Goal: Task Accomplishment & Management: Use online tool/utility

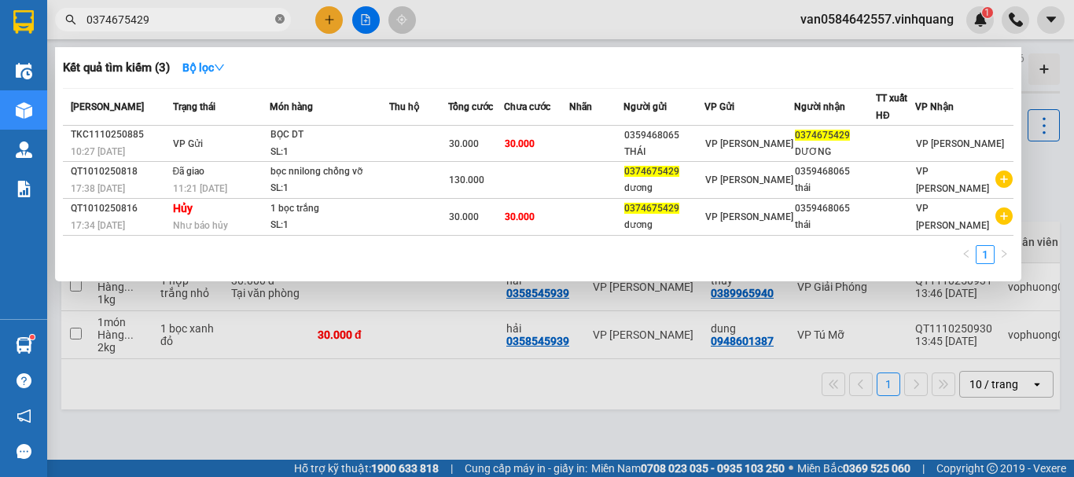
click at [283, 17] on icon "close-circle" at bounding box center [279, 18] width 9 height 9
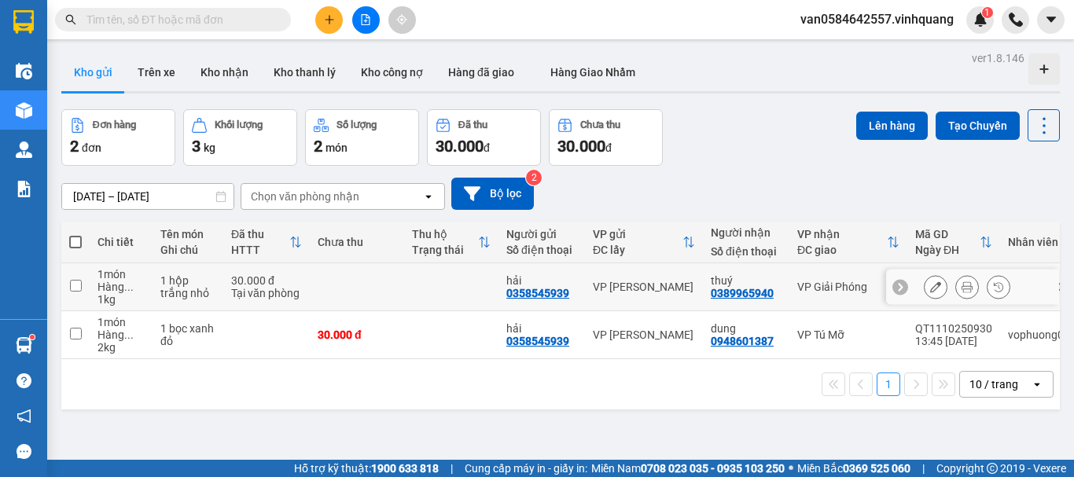
click at [67, 284] on td at bounding box center [75, 287] width 28 height 48
checkbox input "true"
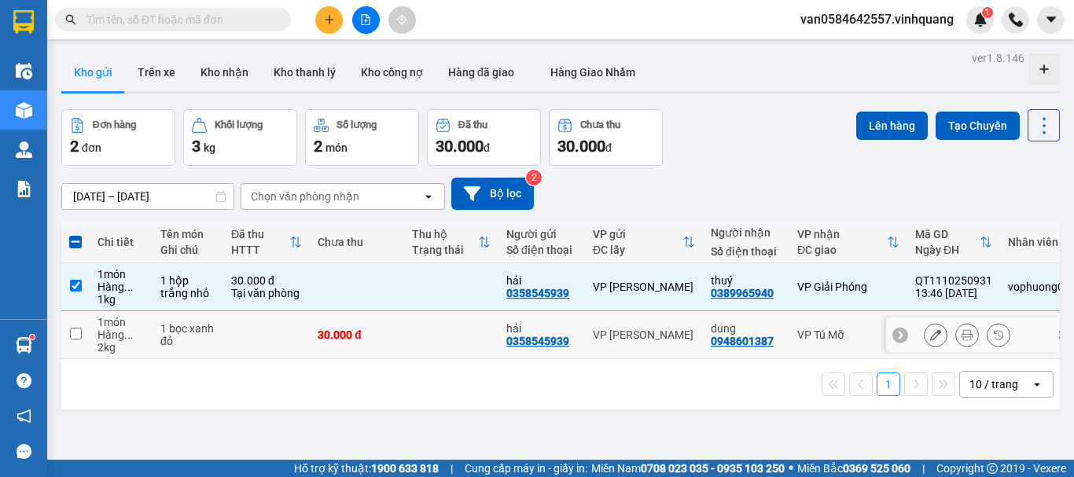
click at [74, 326] on td at bounding box center [75, 335] width 28 height 48
checkbox input "true"
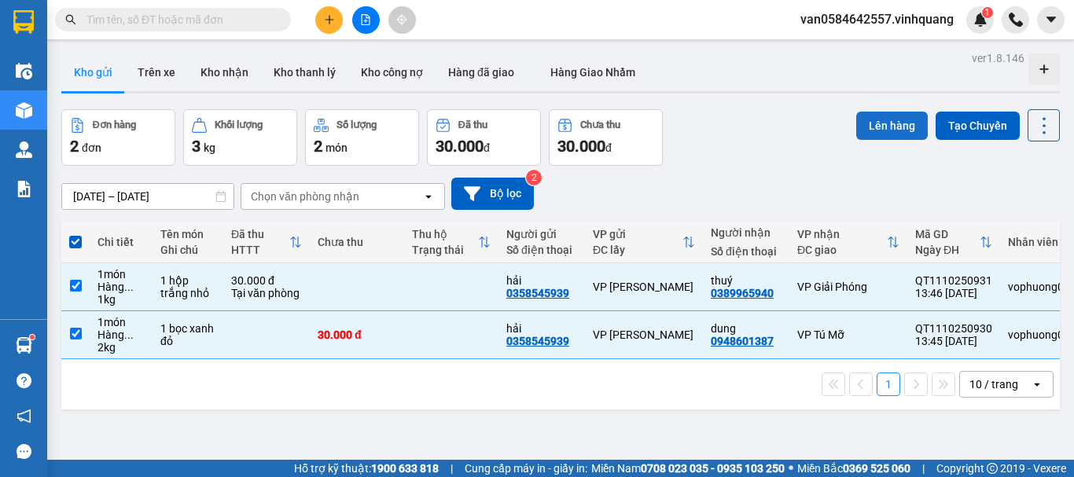
click at [865, 131] on button "Lên hàng" at bounding box center [893, 126] width 72 height 28
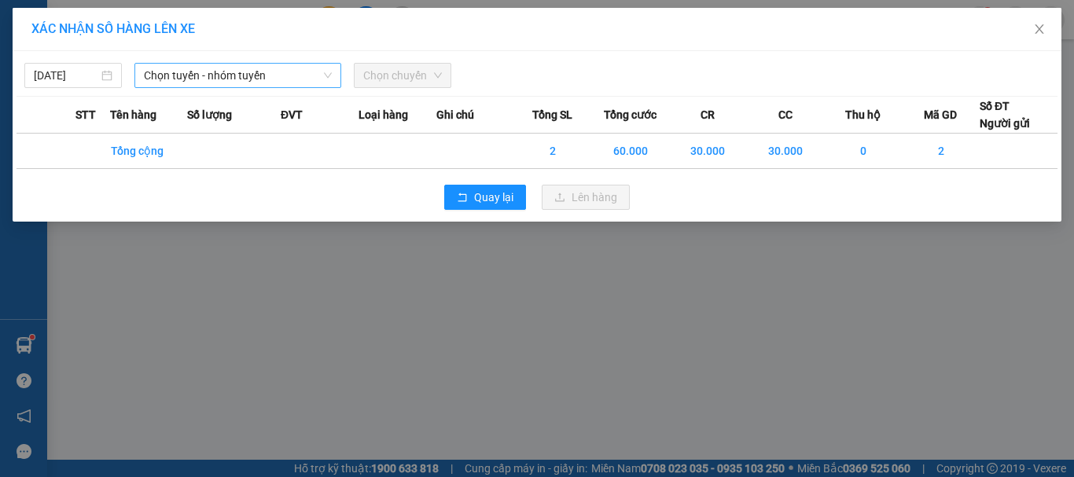
click at [278, 74] on span "Chọn tuyến - nhóm tuyến" at bounding box center [238, 76] width 188 height 24
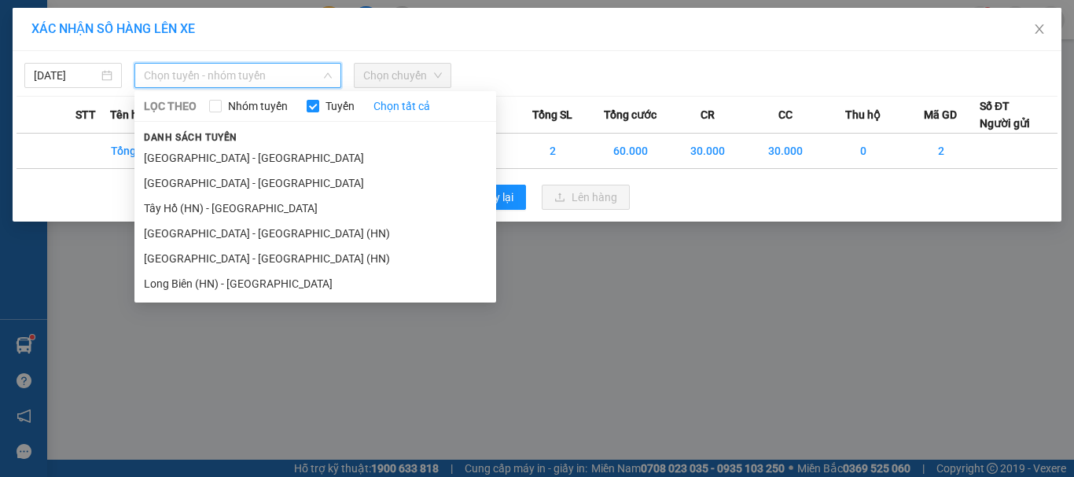
drag, startPoint x: 262, startPoint y: 154, endPoint x: 311, endPoint y: 142, distance: 50.2
click at [262, 156] on li "[GEOGRAPHIC_DATA] - [GEOGRAPHIC_DATA]" at bounding box center [315, 158] width 362 height 25
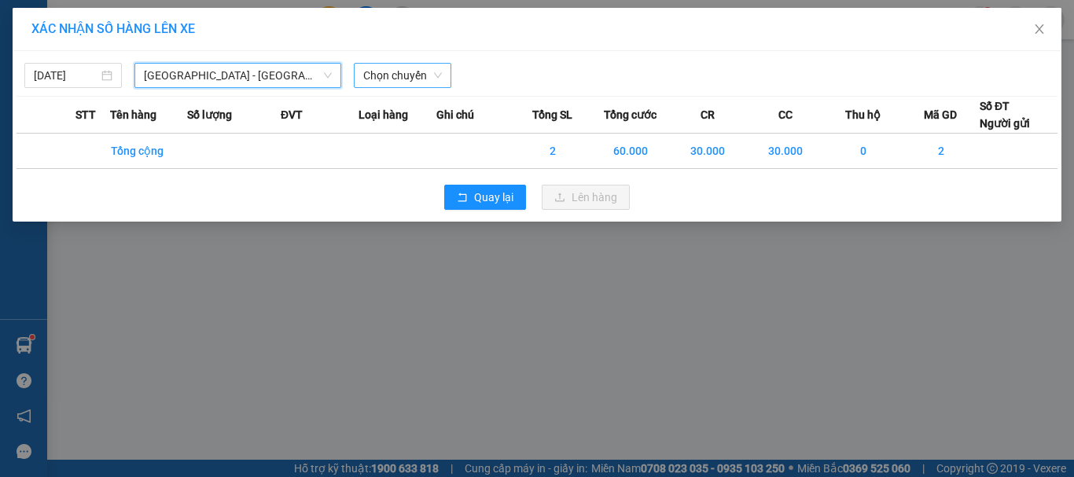
click at [400, 75] on span "Chọn chuyến" at bounding box center [402, 76] width 79 height 24
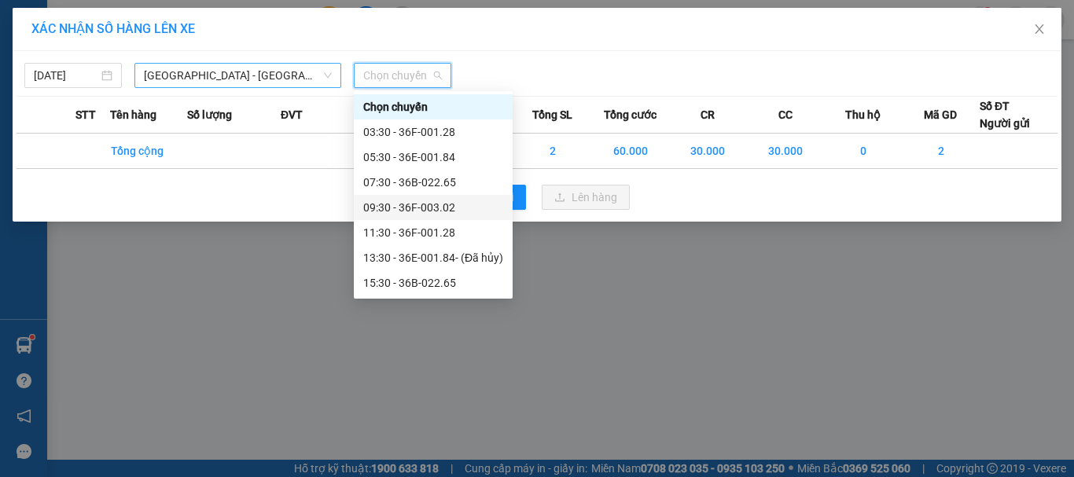
click at [275, 73] on span "[GEOGRAPHIC_DATA] - [GEOGRAPHIC_DATA]" at bounding box center [238, 76] width 188 height 24
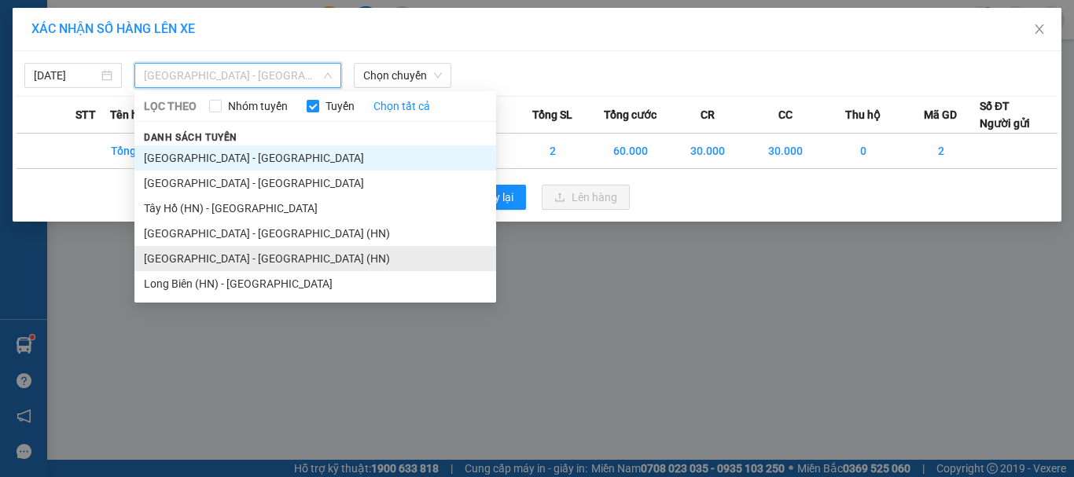
click at [253, 255] on li "[GEOGRAPHIC_DATA] - [GEOGRAPHIC_DATA] (HN)" at bounding box center [315, 258] width 362 height 25
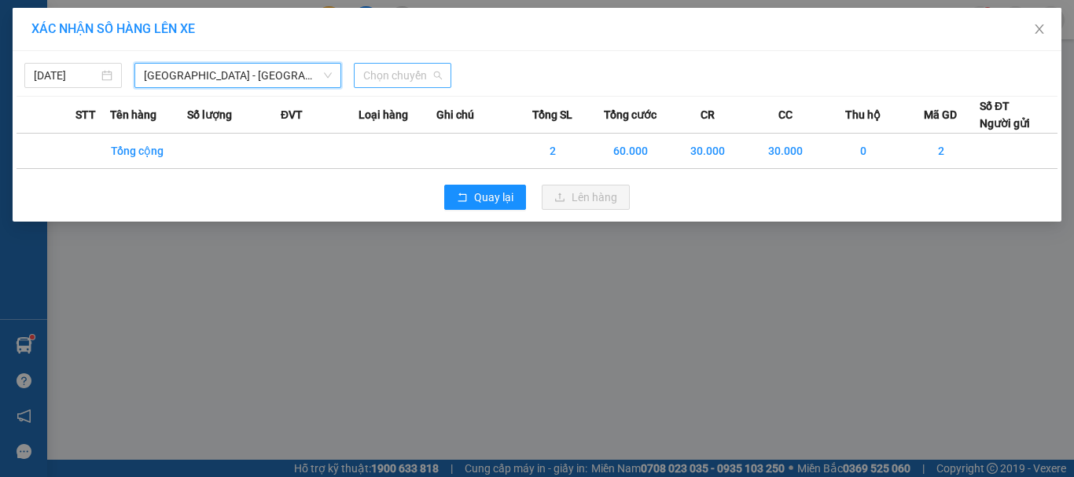
click at [409, 75] on span "Chọn chuyến" at bounding box center [402, 76] width 79 height 24
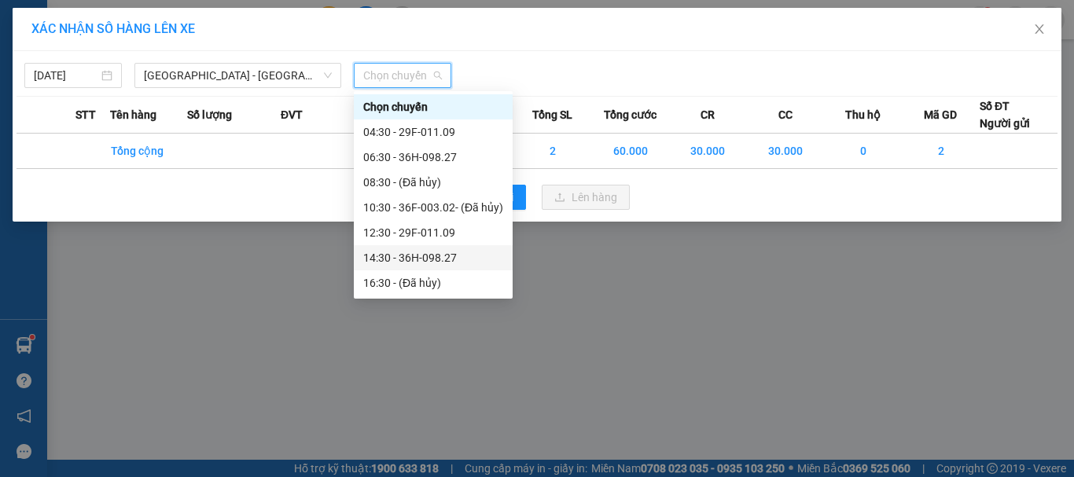
click at [391, 255] on div "14:30 - 36H-098.27" at bounding box center [433, 257] width 140 height 17
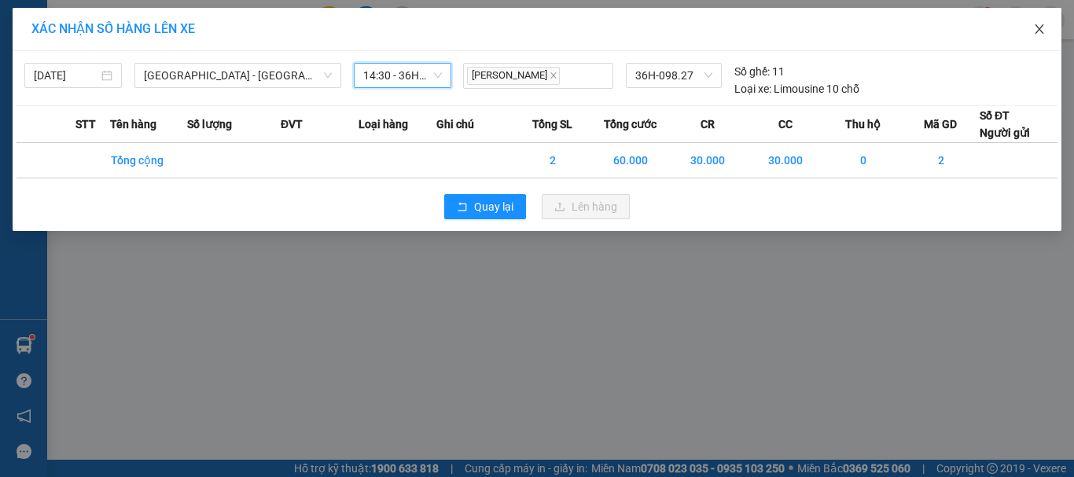
click at [1044, 31] on icon "close" at bounding box center [1040, 29] width 13 height 13
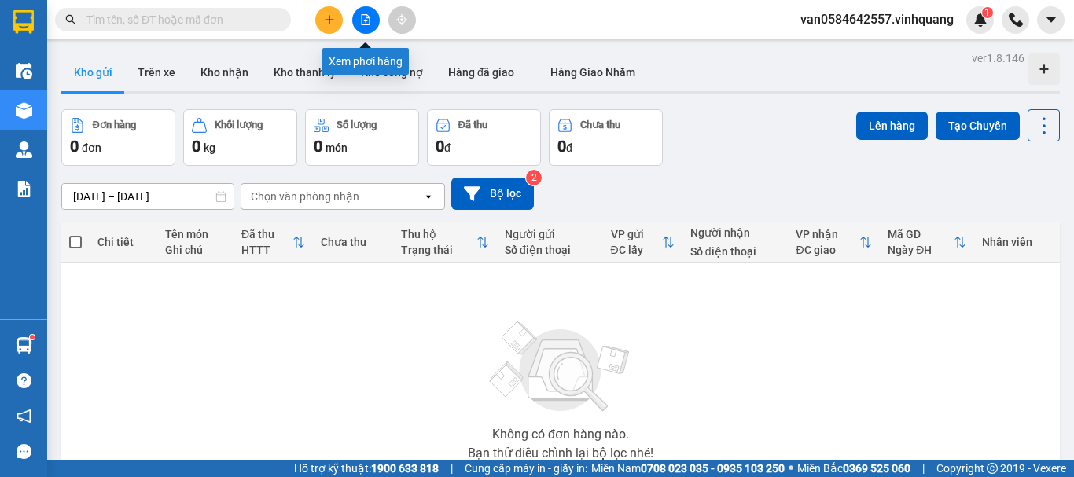
click at [366, 16] on icon "file-add" at bounding box center [365, 19] width 11 height 11
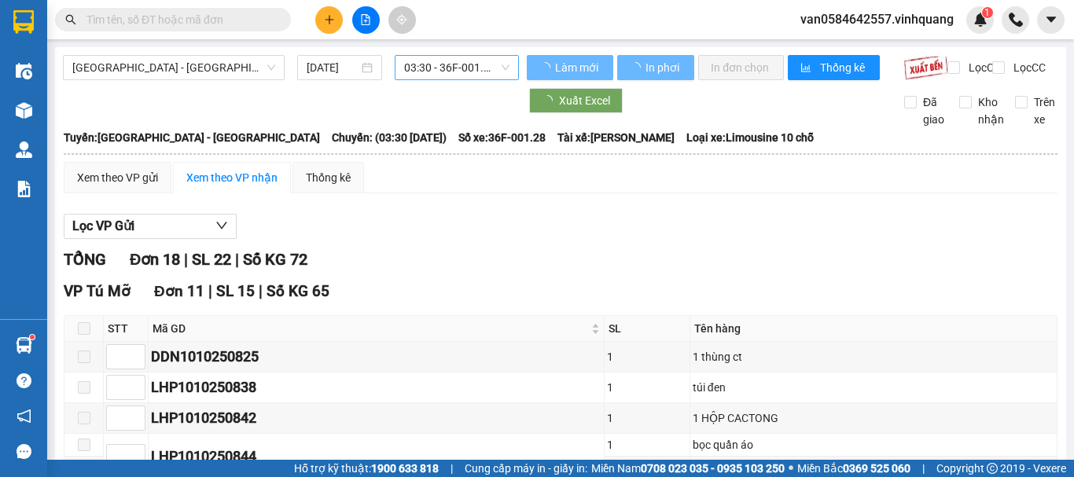
click at [478, 65] on span "03:30 - 36F-001.28" at bounding box center [456, 68] width 105 height 24
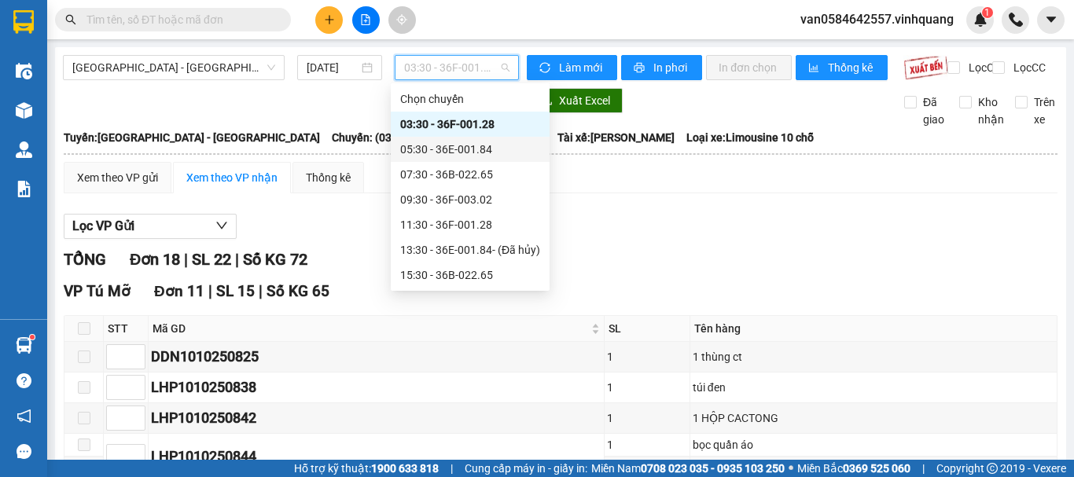
scroll to position [25, 0]
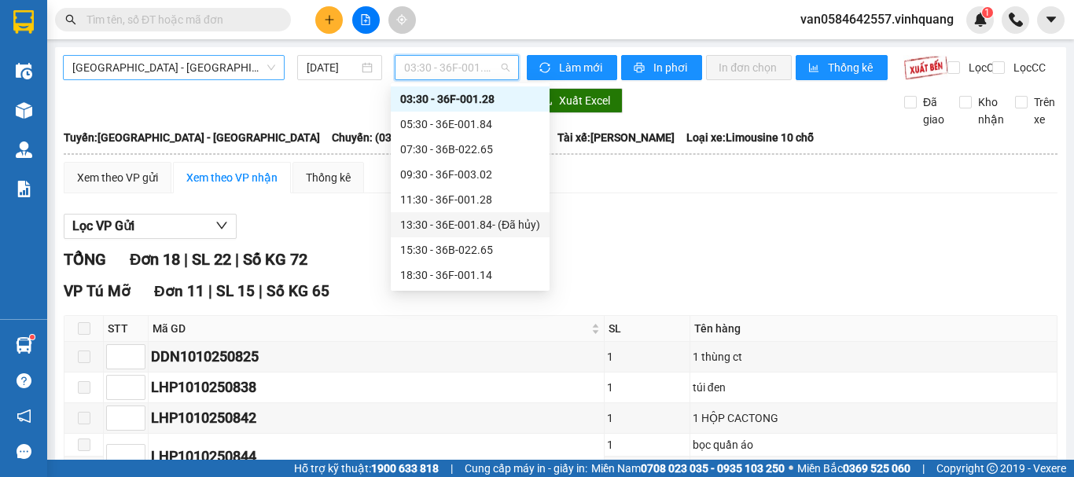
click at [228, 70] on span "[GEOGRAPHIC_DATA] - [GEOGRAPHIC_DATA]" at bounding box center [173, 68] width 203 height 24
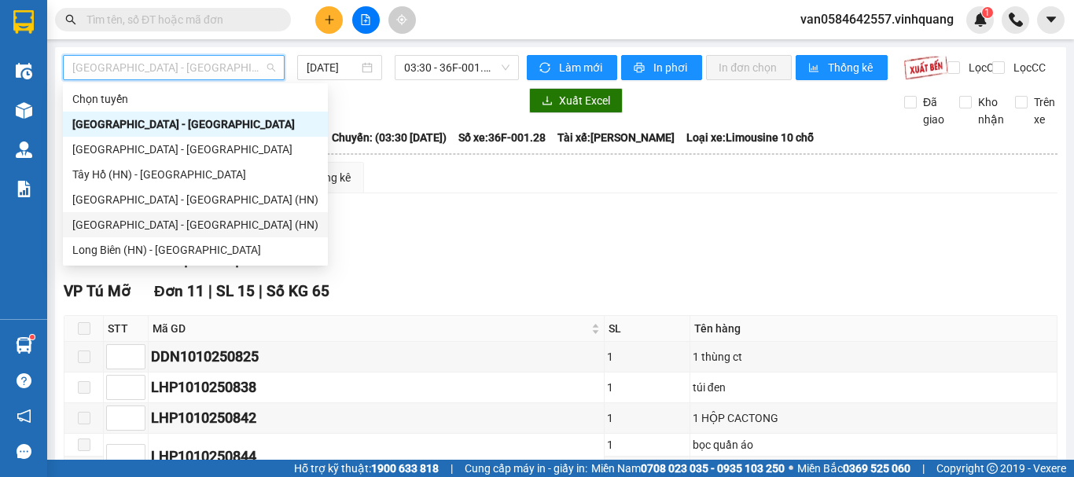
click at [208, 228] on div "[GEOGRAPHIC_DATA] - [GEOGRAPHIC_DATA] (HN)" at bounding box center [195, 224] width 246 height 17
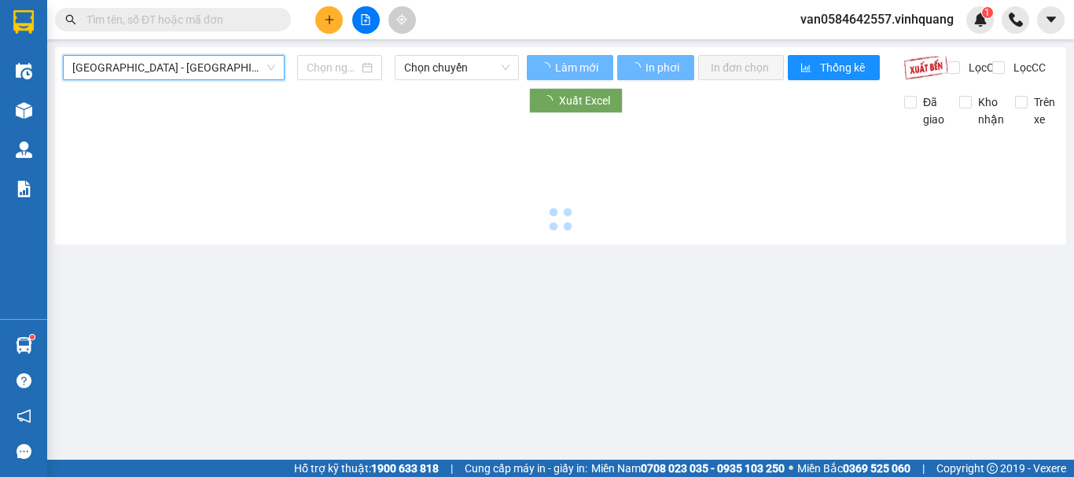
type input "[DATE]"
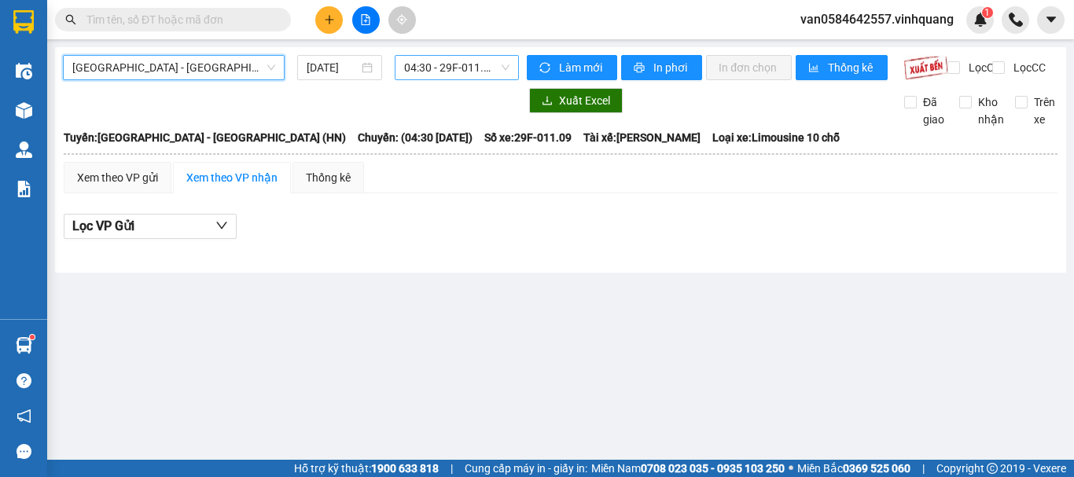
click at [475, 67] on span "04:30 - 29F-011.09" at bounding box center [456, 68] width 105 height 24
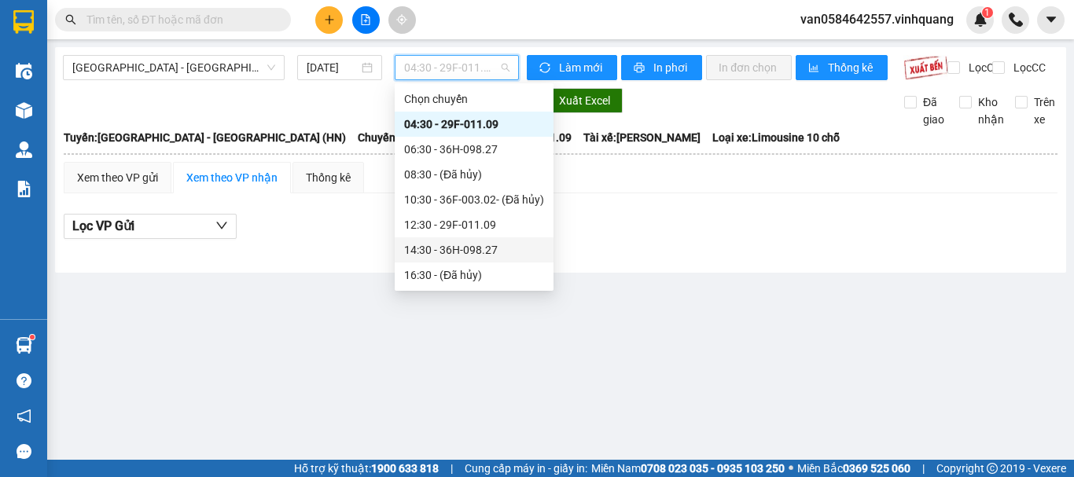
drag, startPoint x: 456, startPoint y: 252, endPoint x: 447, endPoint y: 250, distance: 9.7
click at [457, 252] on div "14:30 - 36H-098.27" at bounding box center [474, 249] width 140 height 17
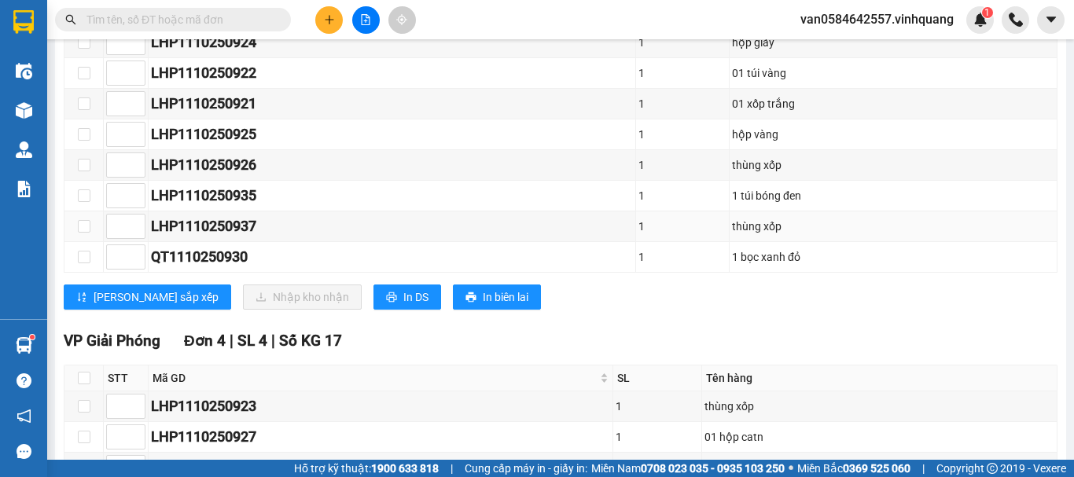
scroll to position [79, 0]
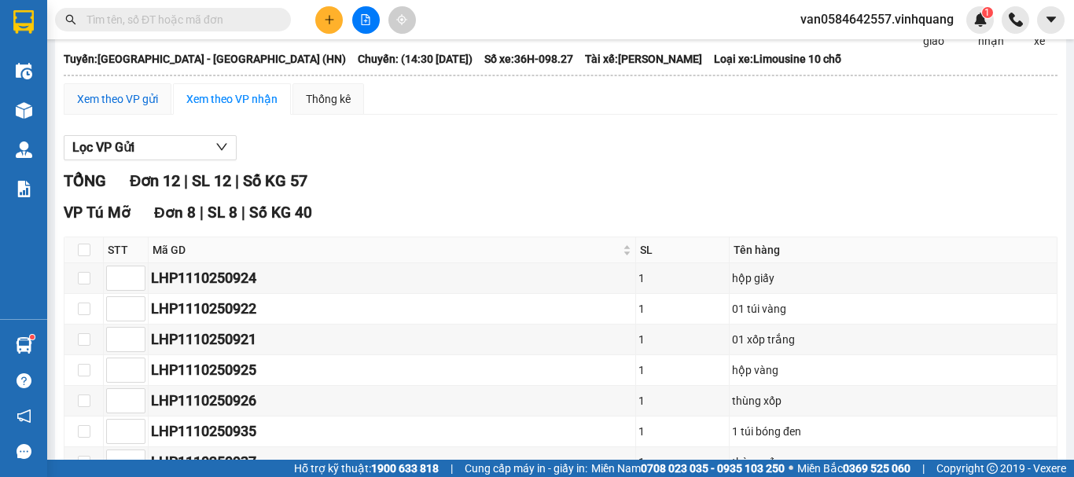
drag, startPoint x: 109, startPoint y: 110, endPoint x: 246, endPoint y: 144, distance: 141.0
click at [110, 108] on div "Xem theo VP gửi" at bounding box center [117, 98] width 81 height 17
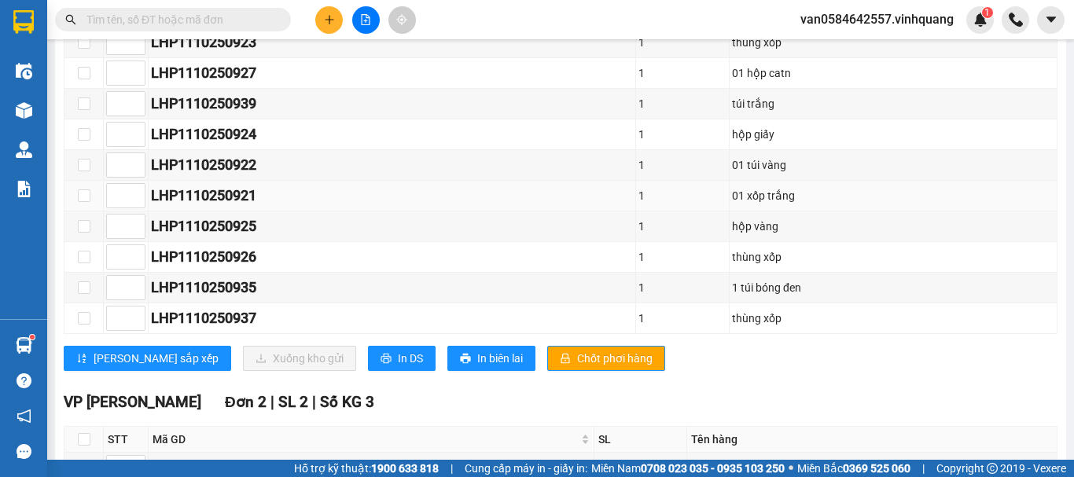
scroll to position [463, 0]
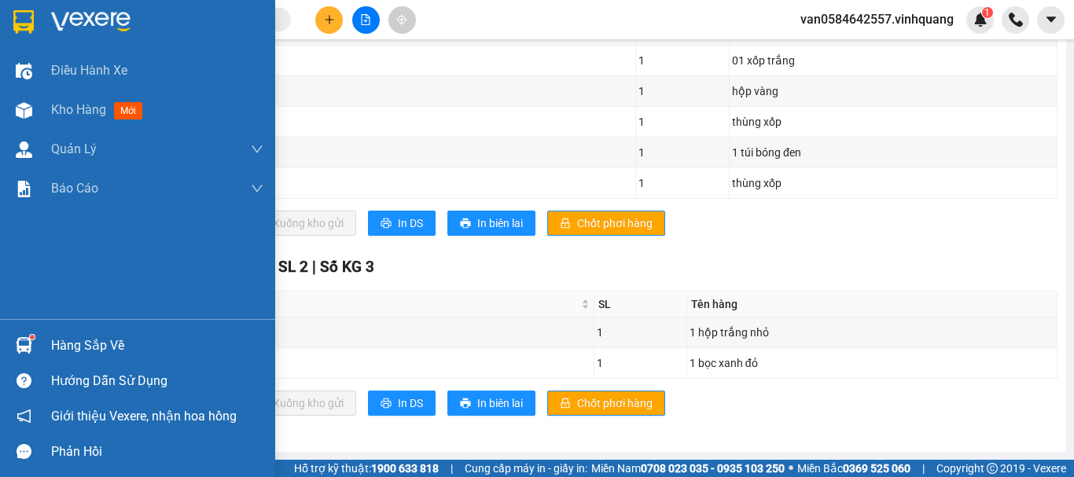
click at [94, 348] on div "Hàng sắp về" at bounding box center [157, 346] width 212 height 24
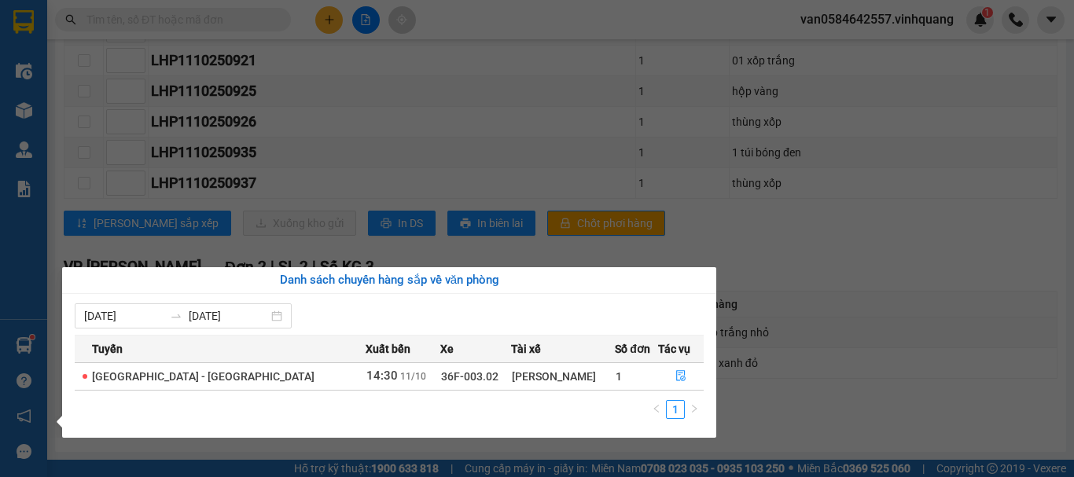
click at [782, 234] on section "Kết quả tìm kiếm ( 3 ) Bộ lọc Mã ĐH Trạng thái Món hàng Thu hộ Tổng cước Chưa c…" at bounding box center [537, 238] width 1074 height 477
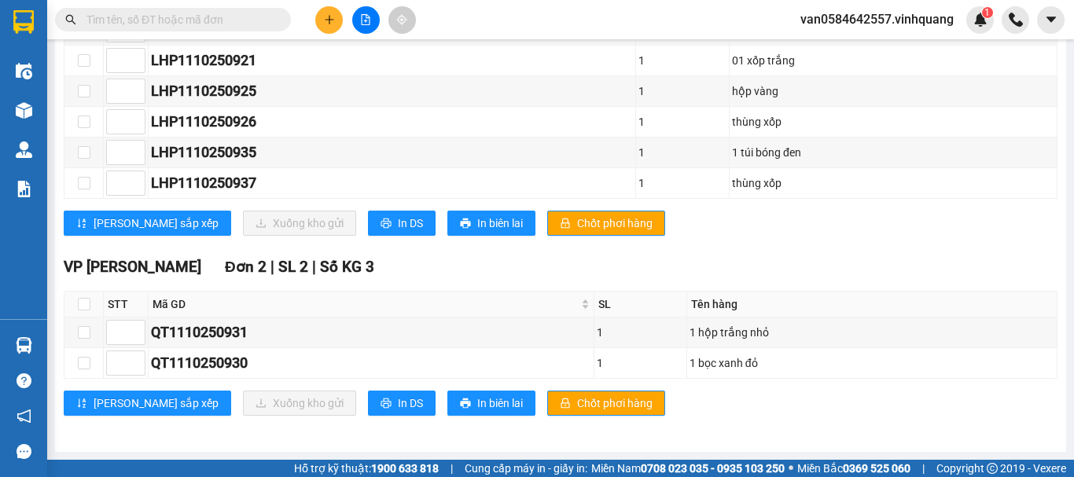
click at [241, 15] on input "text" at bounding box center [180, 19] width 186 height 17
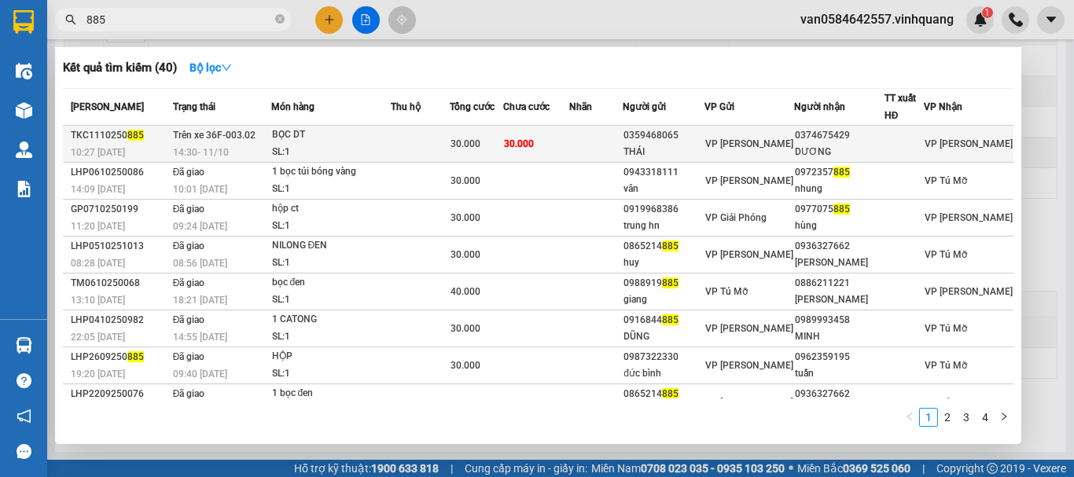
type input "885"
click at [617, 145] on td at bounding box center [595, 144] width 53 height 37
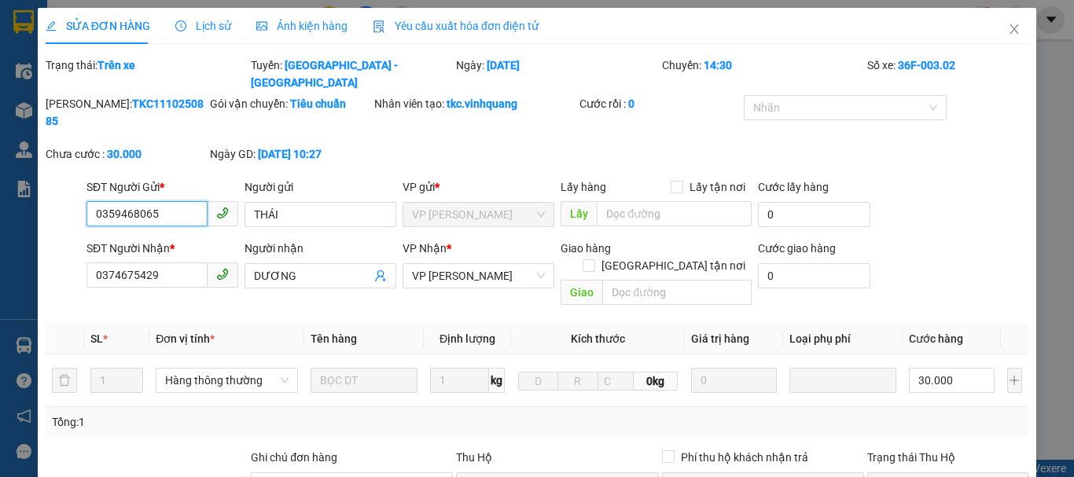
type input "0359468065"
type input "THÁI"
type input "0374675429"
type input "DƯƠNG"
type input "0"
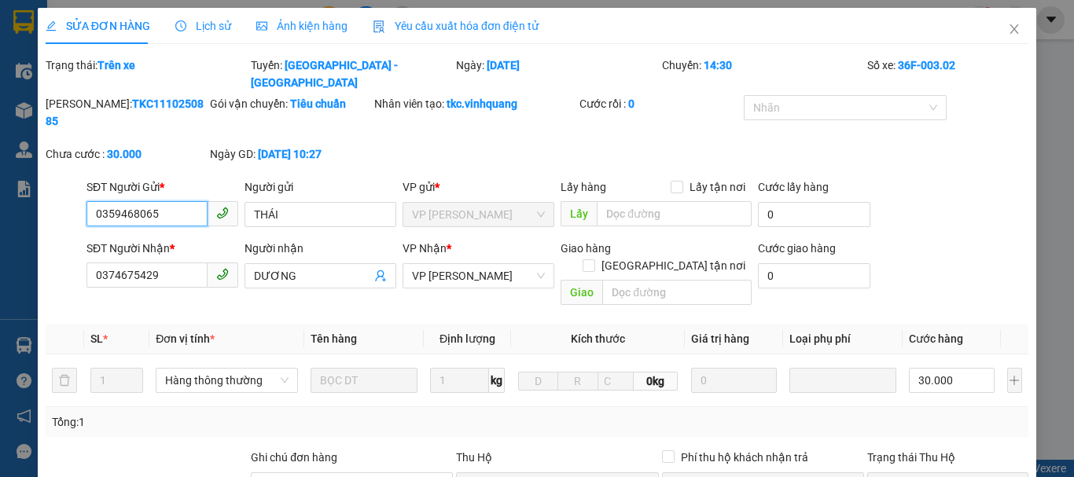
type input "30.000"
click at [1008, 28] on icon "close" at bounding box center [1014, 29] width 13 height 13
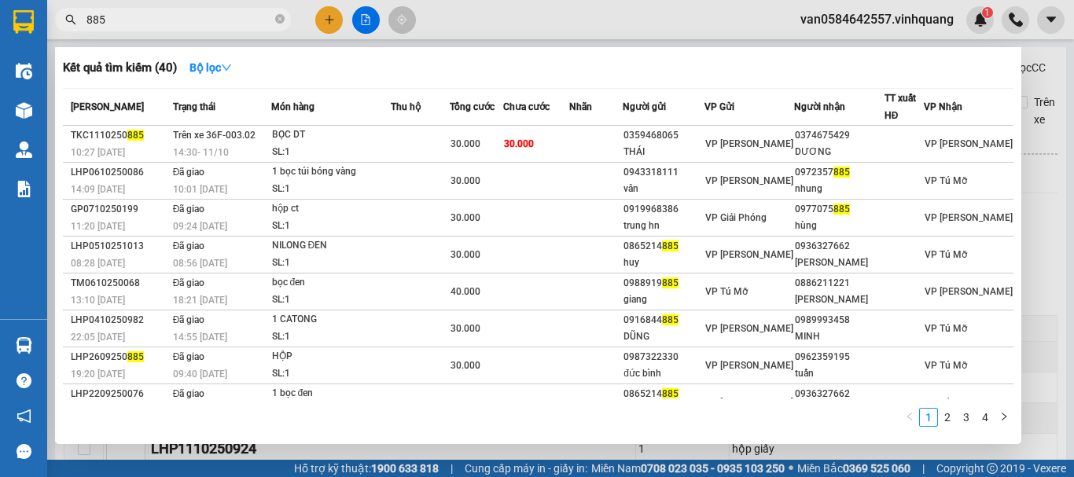
click at [120, 22] on input "885" at bounding box center [180, 19] width 186 height 17
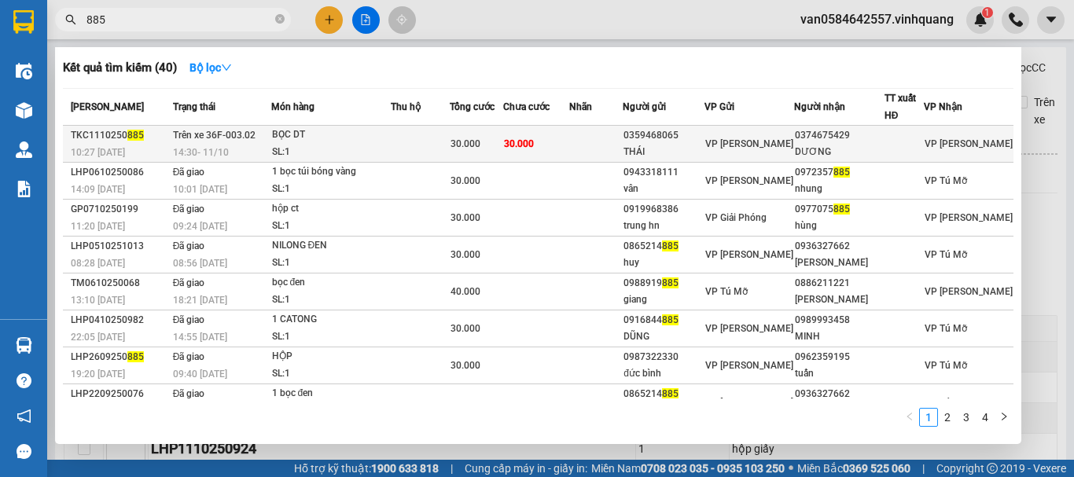
click at [595, 156] on td at bounding box center [595, 144] width 53 height 37
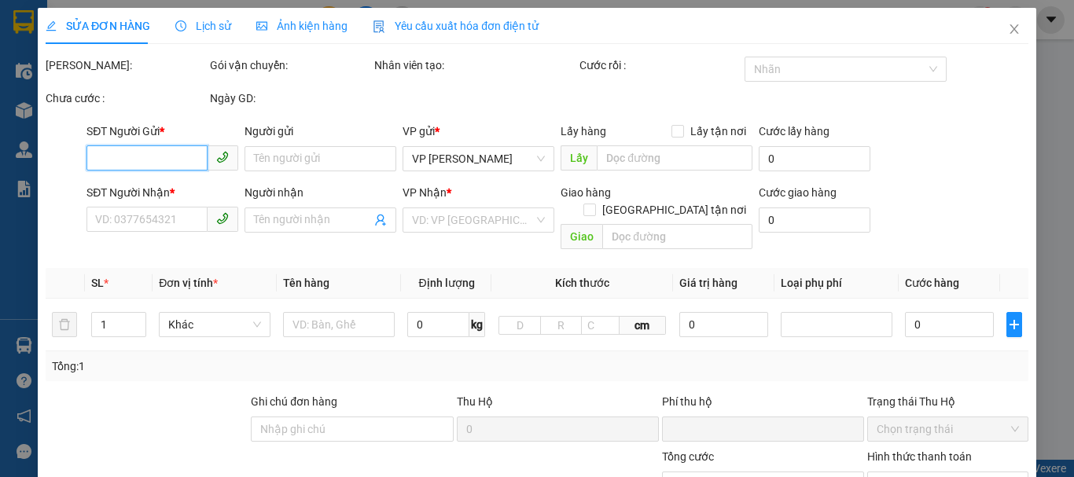
type input "0359468065"
type input "THÁI"
type input "0374675429"
type input "DƯƠNG"
type input "0"
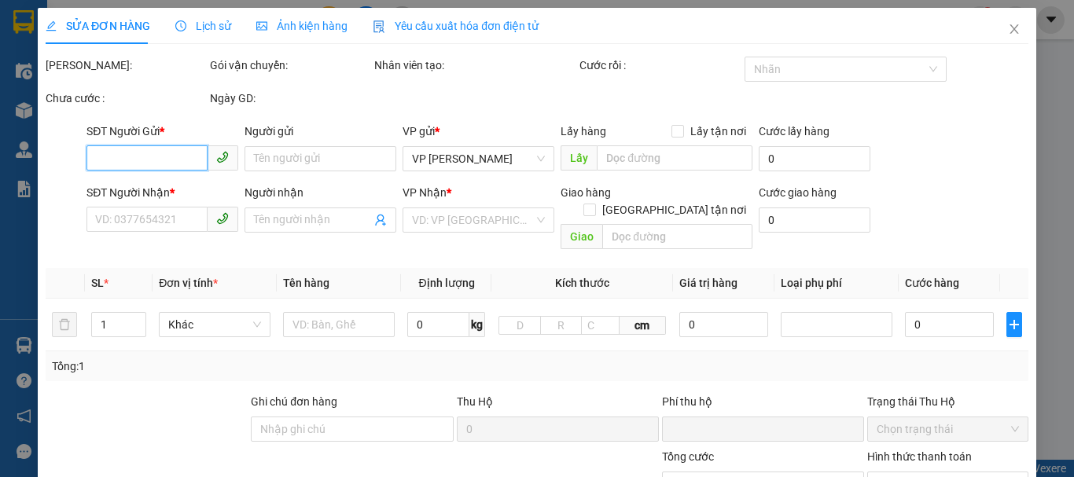
type input "30.000"
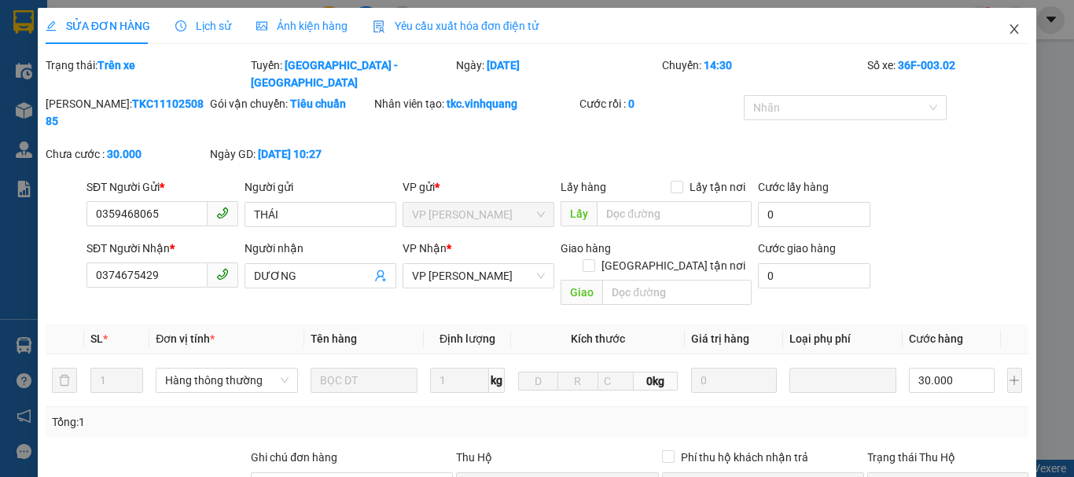
click at [1008, 29] on icon "close" at bounding box center [1014, 29] width 13 height 13
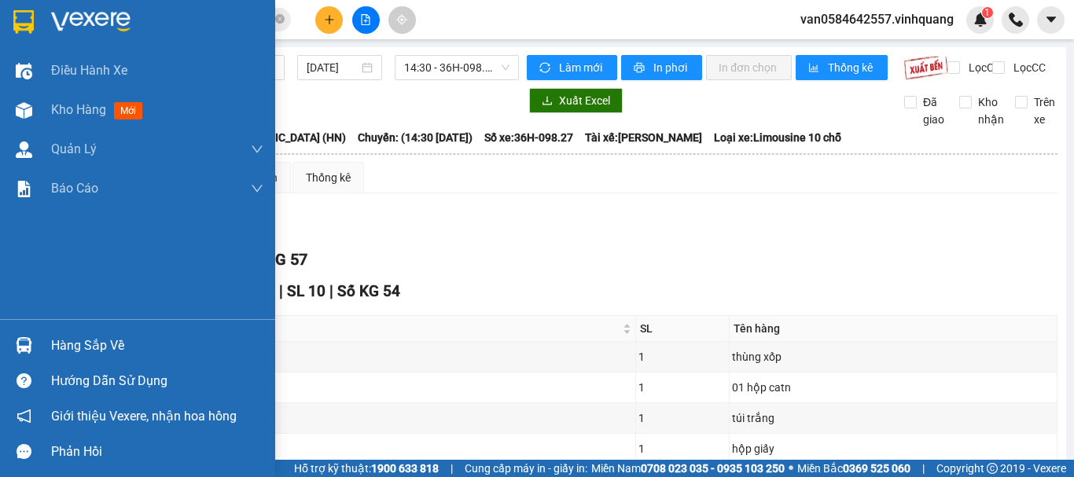
click at [101, 336] on div "Hàng sắp về" at bounding box center [157, 346] width 212 height 24
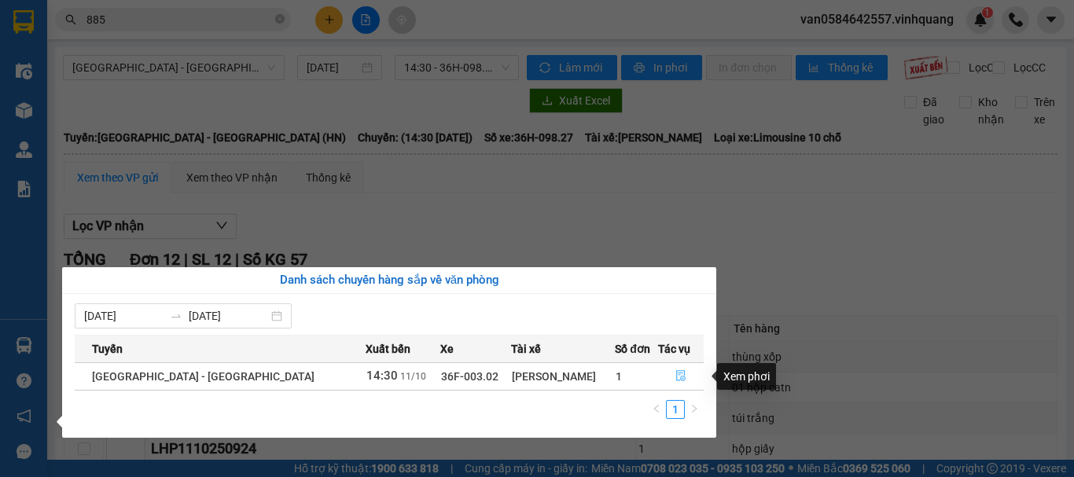
click at [676, 374] on icon "file-done" at bounding box center [681, 375] width 11 height 11
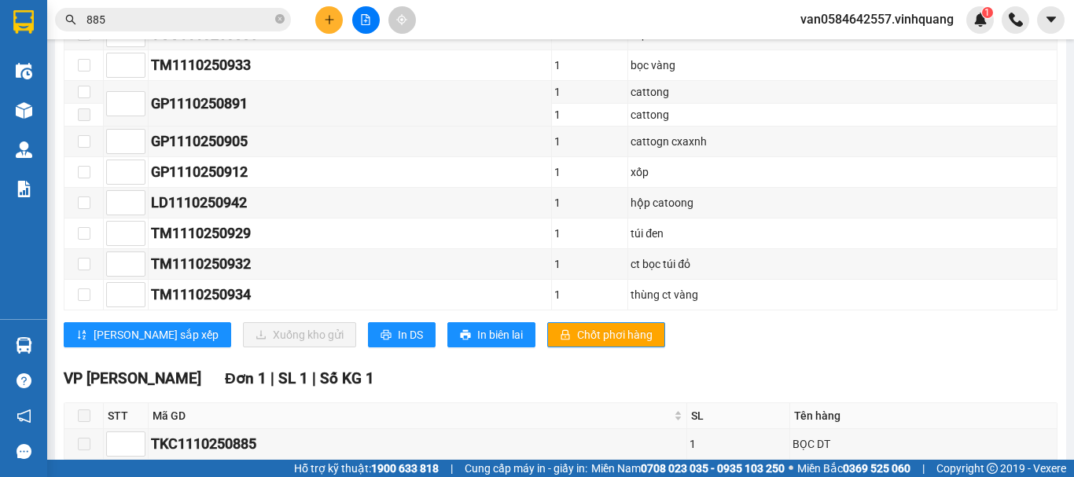
scroll to position [724, 0]
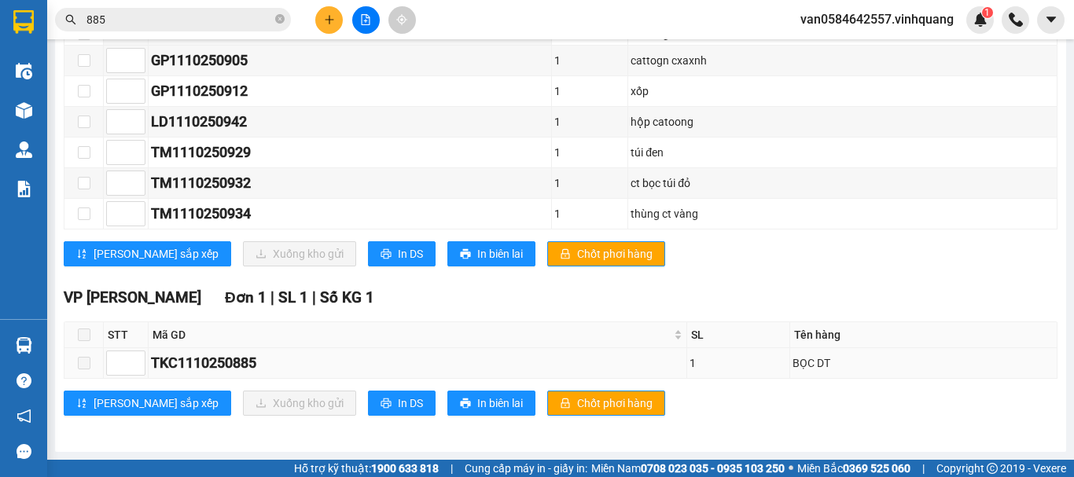
click at [83, 367] on span at bounding box center [84, 363] width 13 height 13
click at [85, 358] on span at bounding box center [84, 363] width 13 height 13
click at [86, 365] on span at bounding box center [84, 363] width 13 height 13
click at [88, 364] on span at bounding box center [84, 363] width 13 height 13
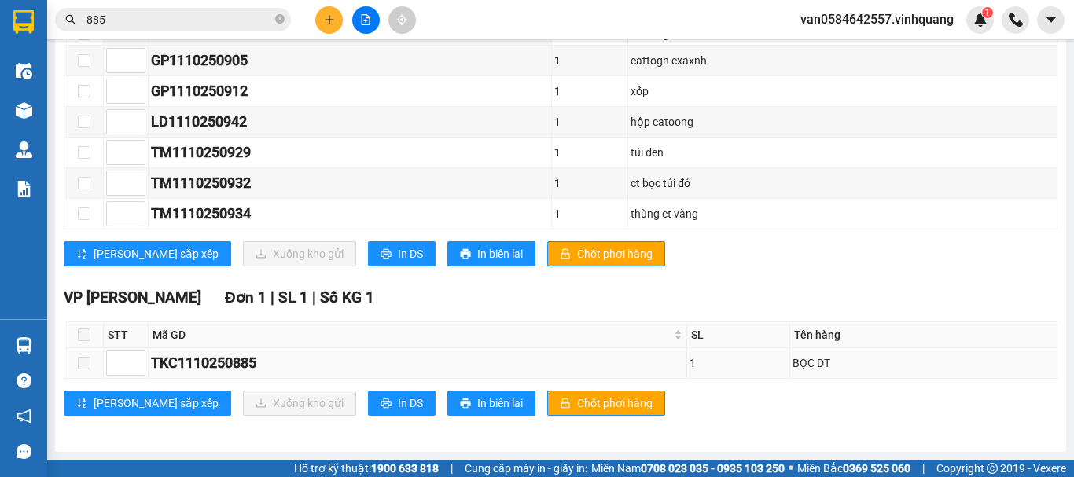
click at [88, 364] on span at bounding box center [84, 363] width 13 height 13
click at [87, 337] on span at bounding box center [84, 335] width 13 height 13
click at [238, 364] on div "TKC1110250885" at bounding box center [417, 363] width 533 height 22
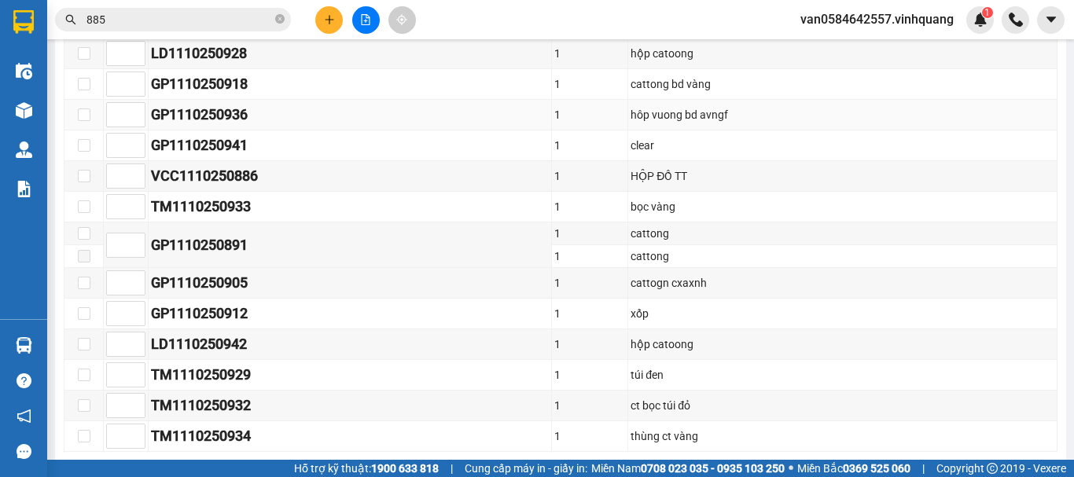
scroll to position [409, 0]
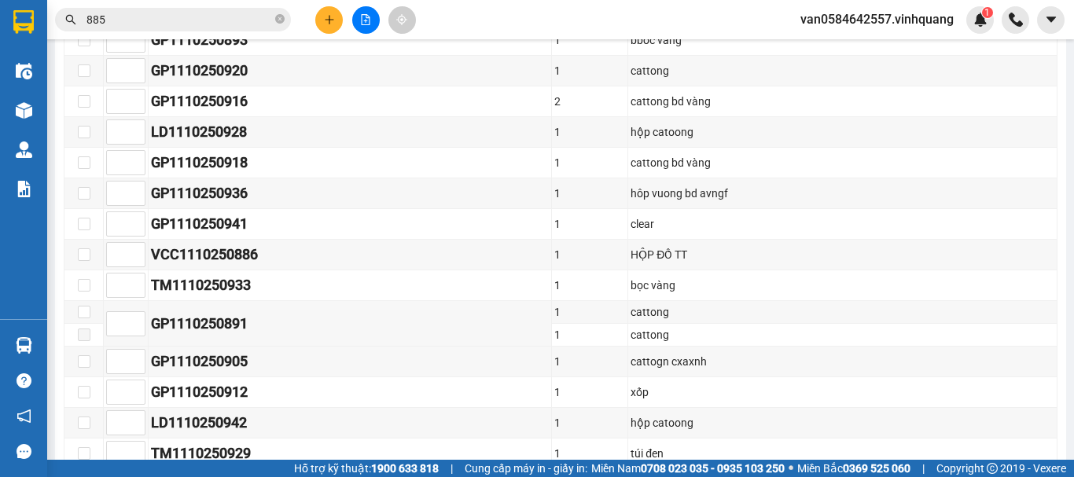
click at [142, 23] on input "885" at bounding box center [180, 19] width 186 height 17
